Goal: Task Accomplishment & Management: Manage account settings

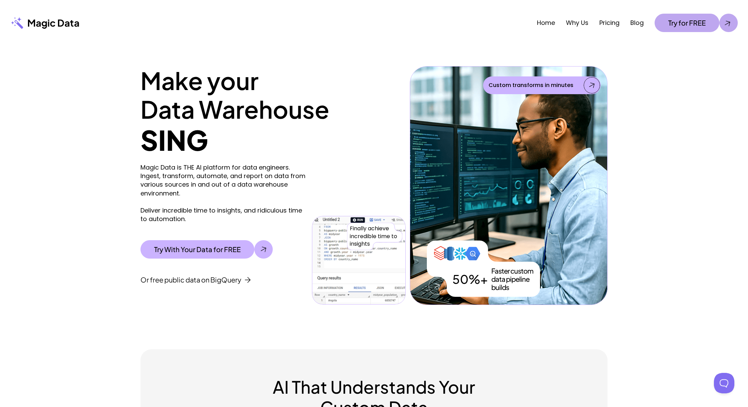
click at [691, 27] on p "Try for FREE" at bounding box center [687, 23] width 38 height 8
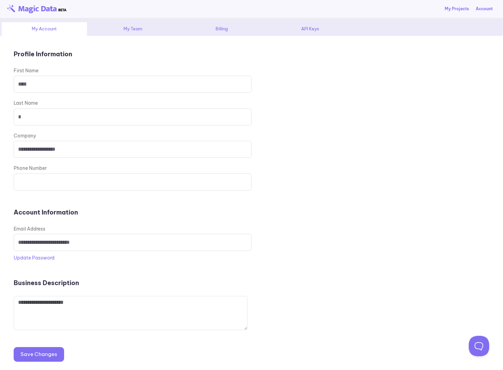
click at [322, 24] on div "API Keys" at bounding box center [310, 29] width 85 height 14
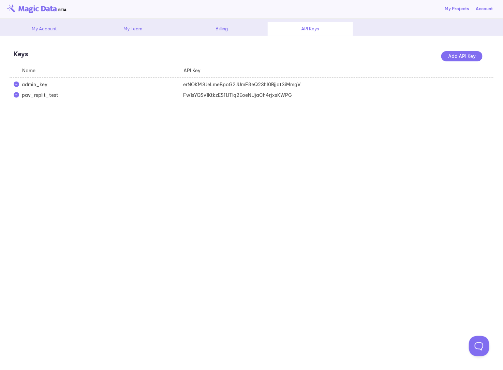
click at [237, 97] on div "Fw1sYQSv1KtkzES11JTlq2EoeNUjaCh4rjxsKWPG" at bounding box center [259, 95] width 161 height 7
copy div "Fw1sYQSv1KtkzES11JTlq2EoeNUjaCh4rjxsKWPG"
click at [451, 10] on link "My Projects" at bounding box center [457, 9] width 24 height 6
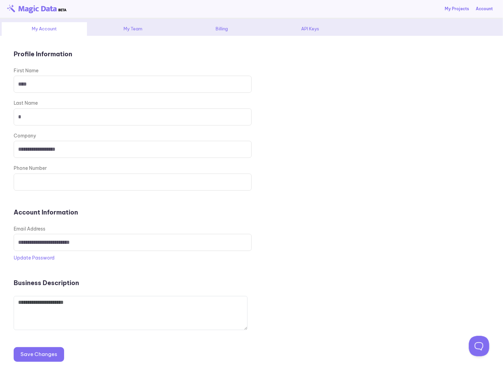
click at [309, 31] on div "API Keys" at bounding box center [310, 29] width 85 height 14
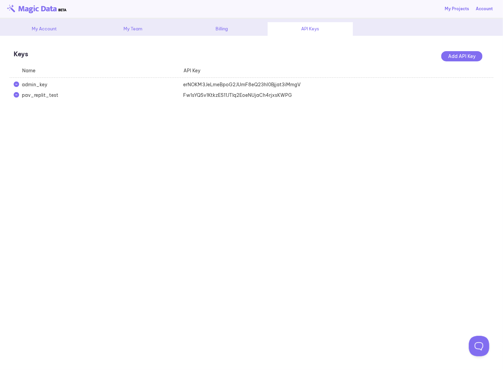
click at [248, 98] on div "Fw1sYQSv1KtkzES11JTlq2EoeNUjaCh4rjxsKWPG" at bounding box center [259, 95] width 161 height 7
copy div "Fw1sYQSv1KtkzES11JTlq2EoeNUjaCh4rjxsKWPG"
click at [17, 32] on div "My Account" at bounding box center [44, 29] width 85 height 14
